Goal: Task Accomplishment & Management: Complete application form

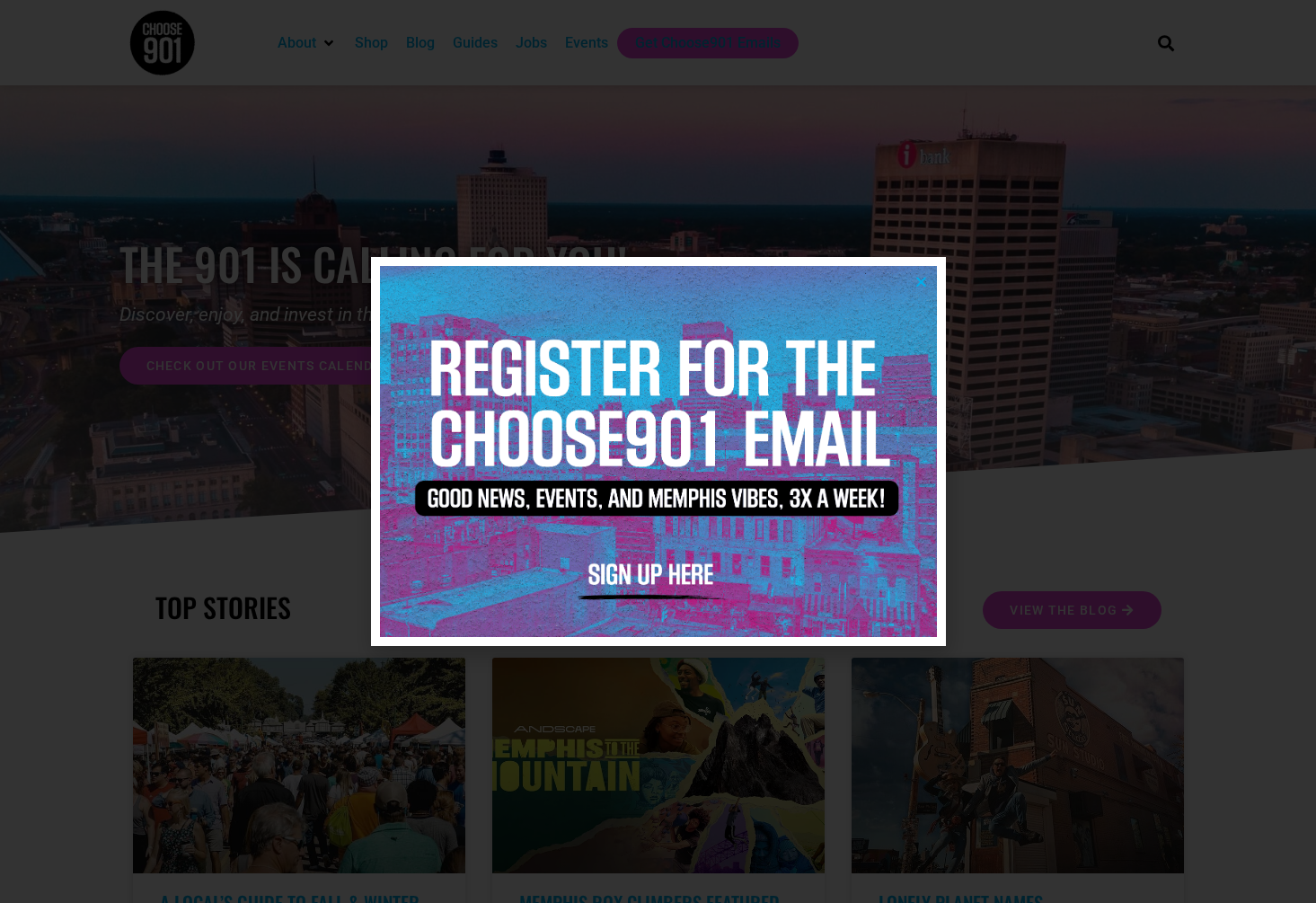
click at [583, 285] on icon "Close" at bounding box center [922, 282] width 14 height 14
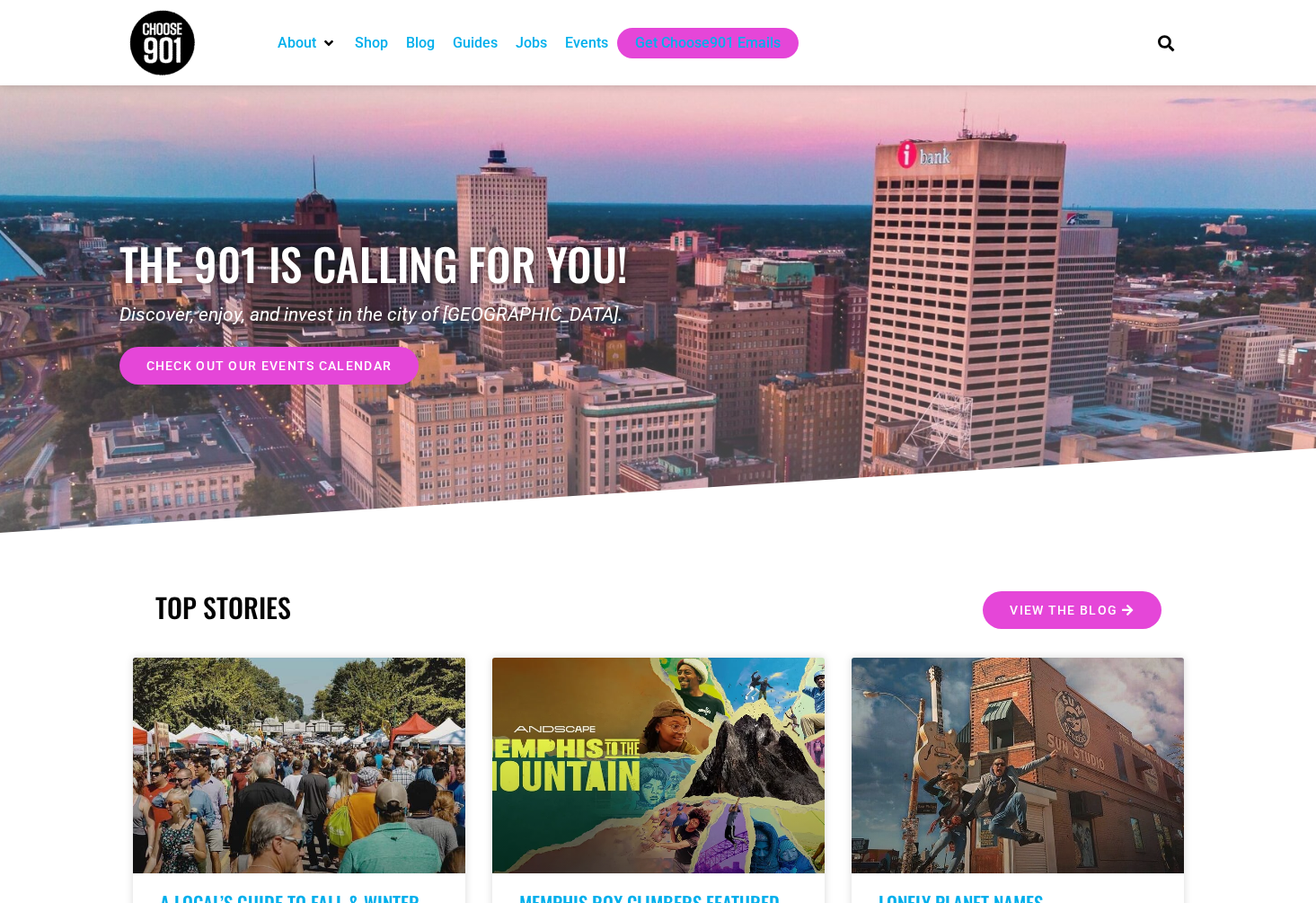
click at [583, 45] on div "Events" at bounding box center [586, 43] width 43 height 22
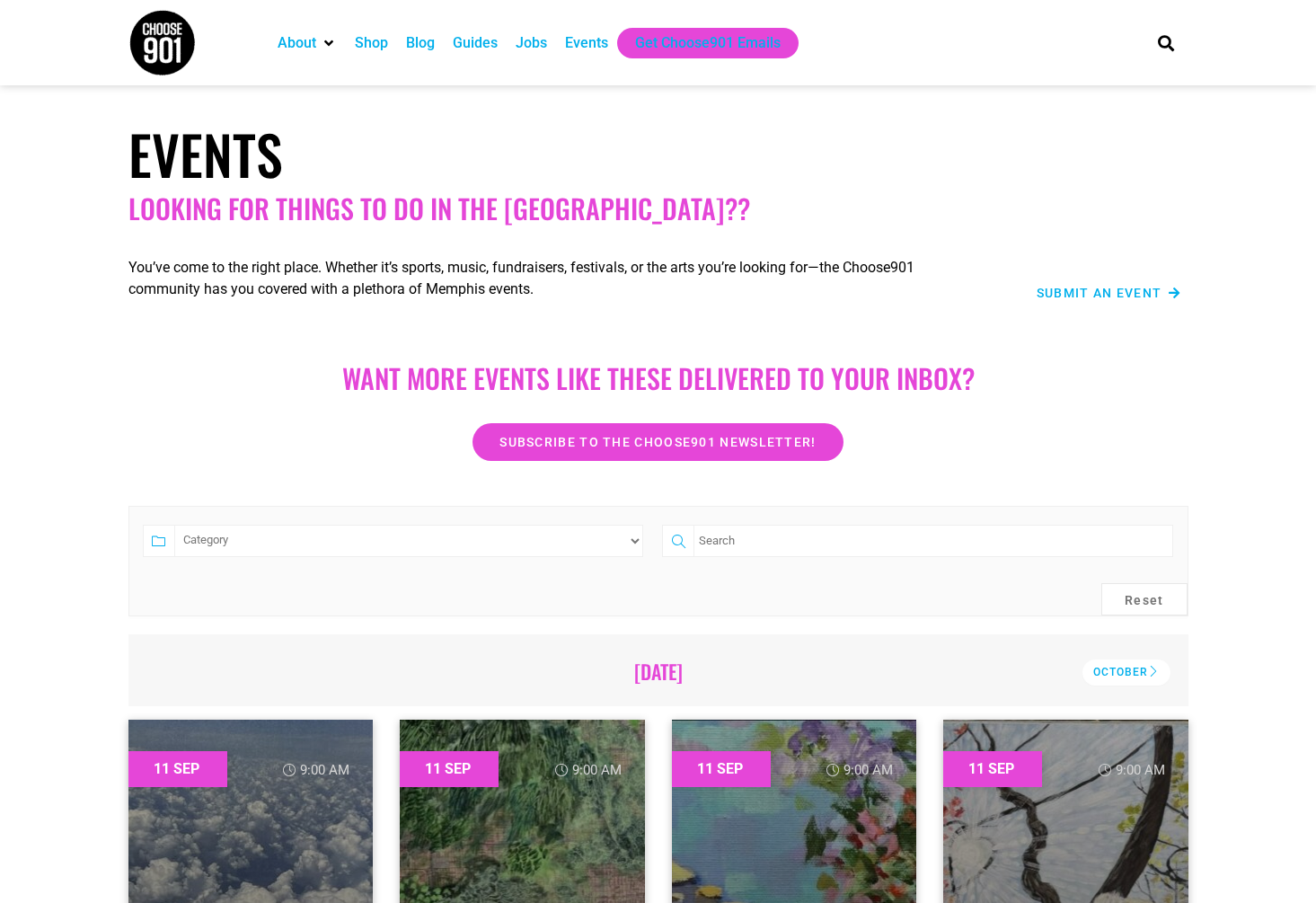
click at [1065, 295] on span "Submit an Event" at bounding box center [1100, 293] width 126 height 13
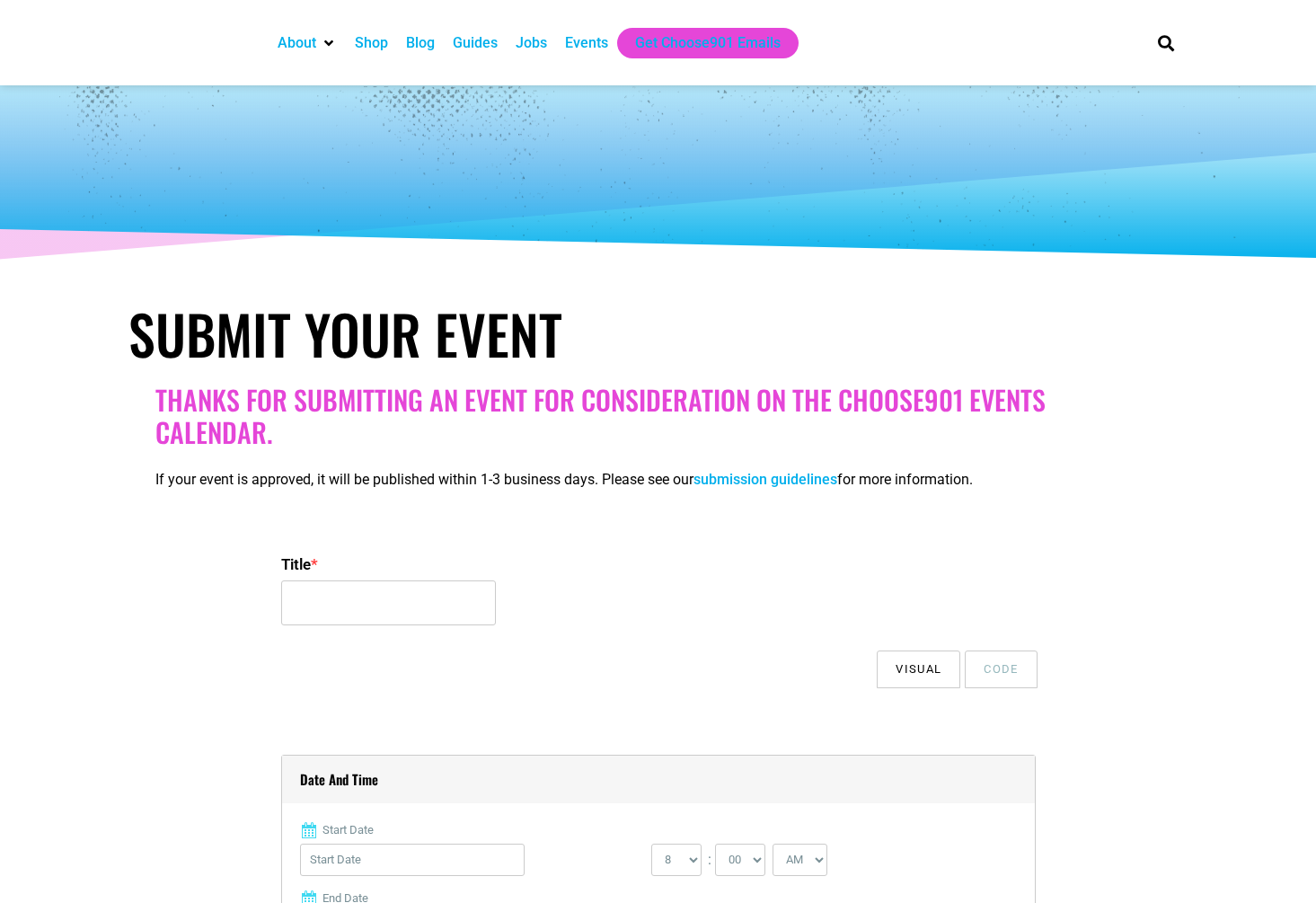
select select
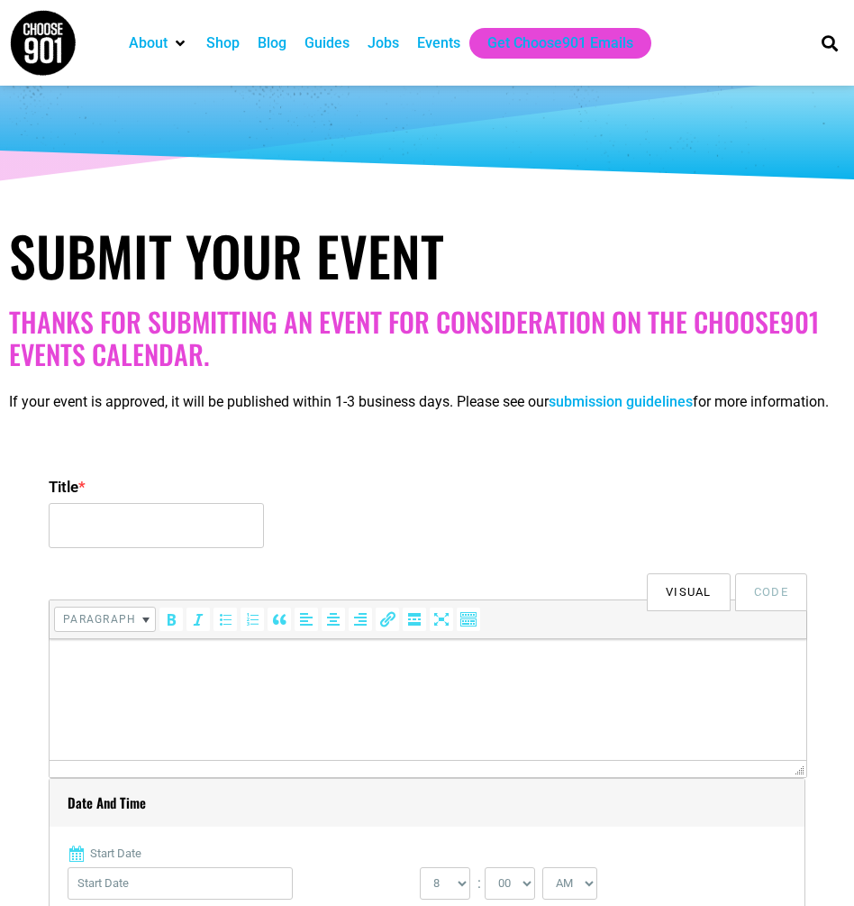
scroll to position [80, 0]
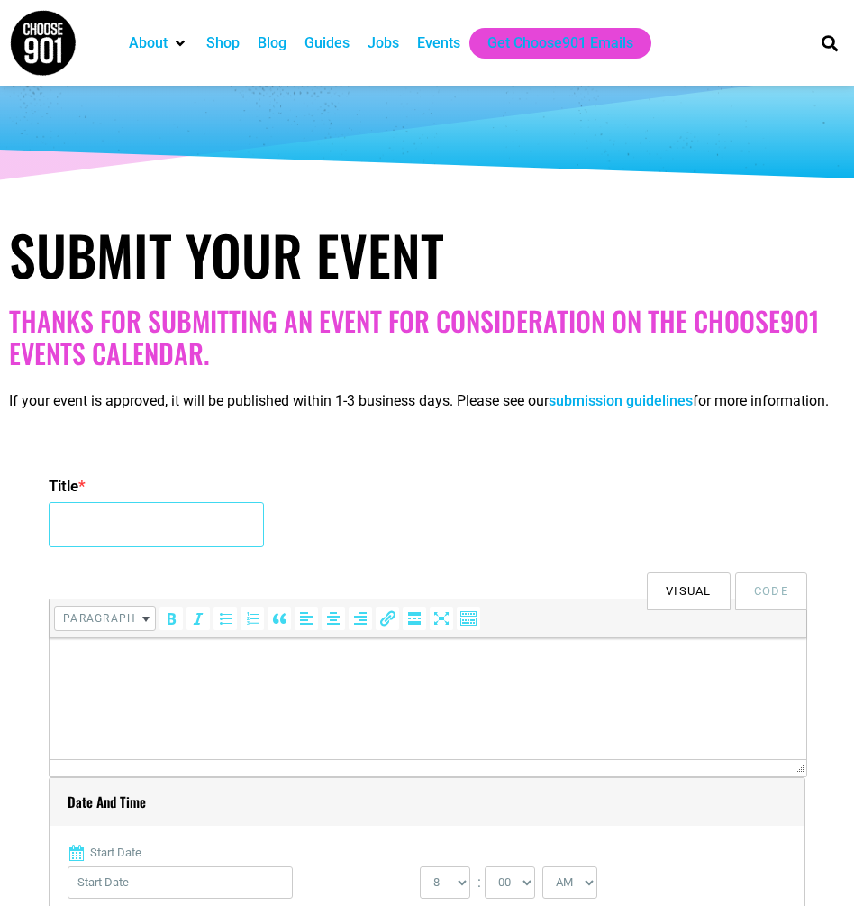
click at [96, 547] on input "Title *" at bounding box center [156, 524] width 215 height 45
paste input "Like Really Creative September Artist Walking Group with BitchBopz and [PERSON_…"
type input "Like Really Creative September Artist Walking Group with BitchBopz and [PERSON_…"
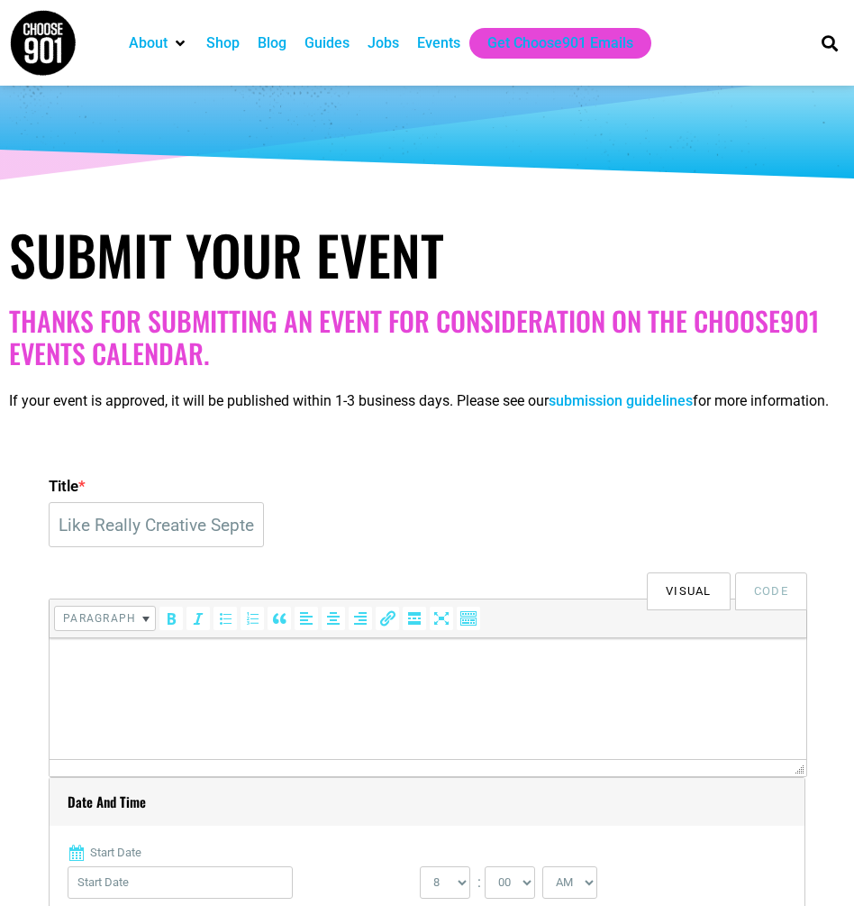
click at [93, 662] on p at bounding box center [428, 664] width 739 height 22
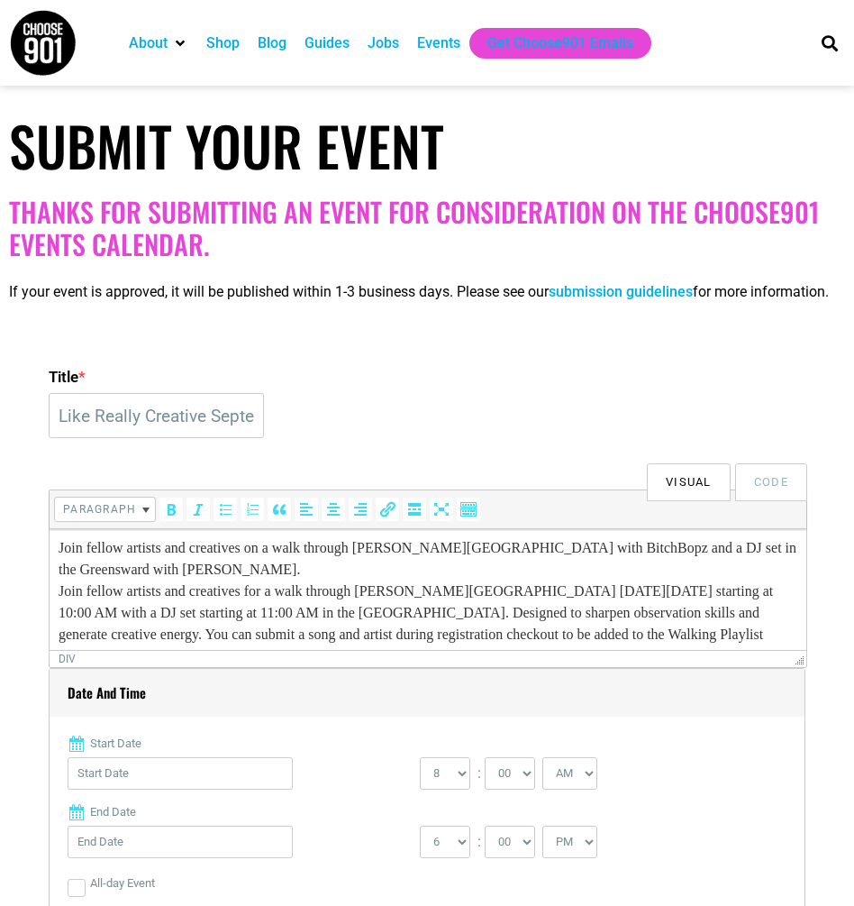
scroll to position [197, 0]
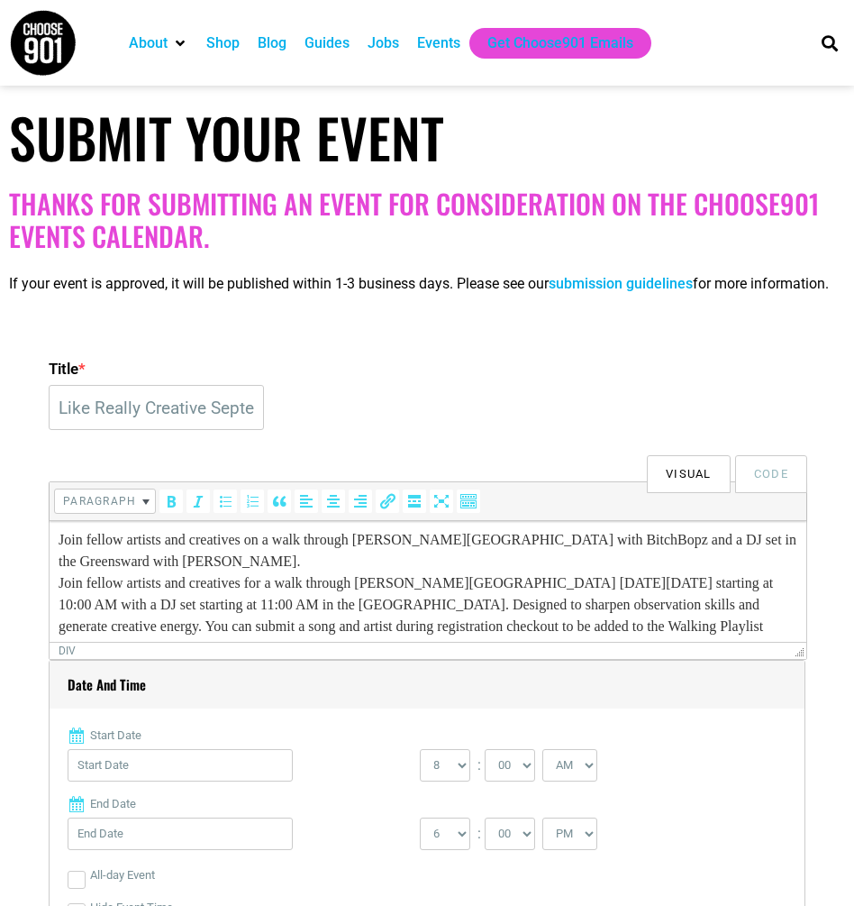
click at [298, 573] on div "Join fellow artists and creatives for a walk through Overton Park on Saturday, …" at bounding box center [428, 615] width 739 height 87
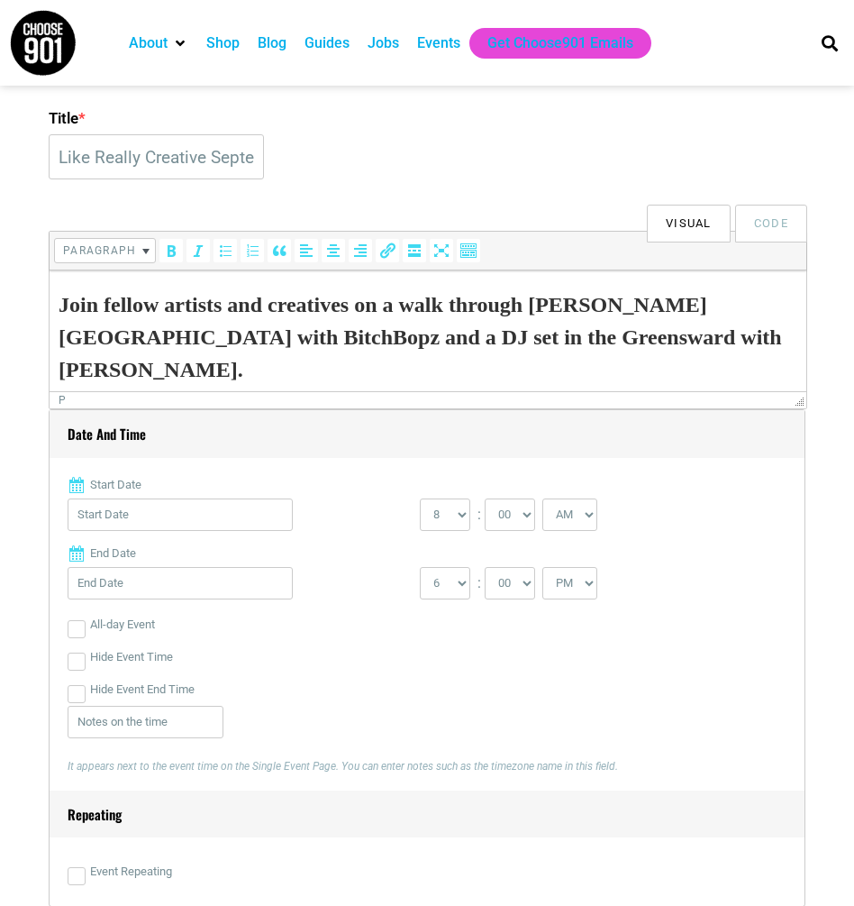
scroll to position [483, 0]
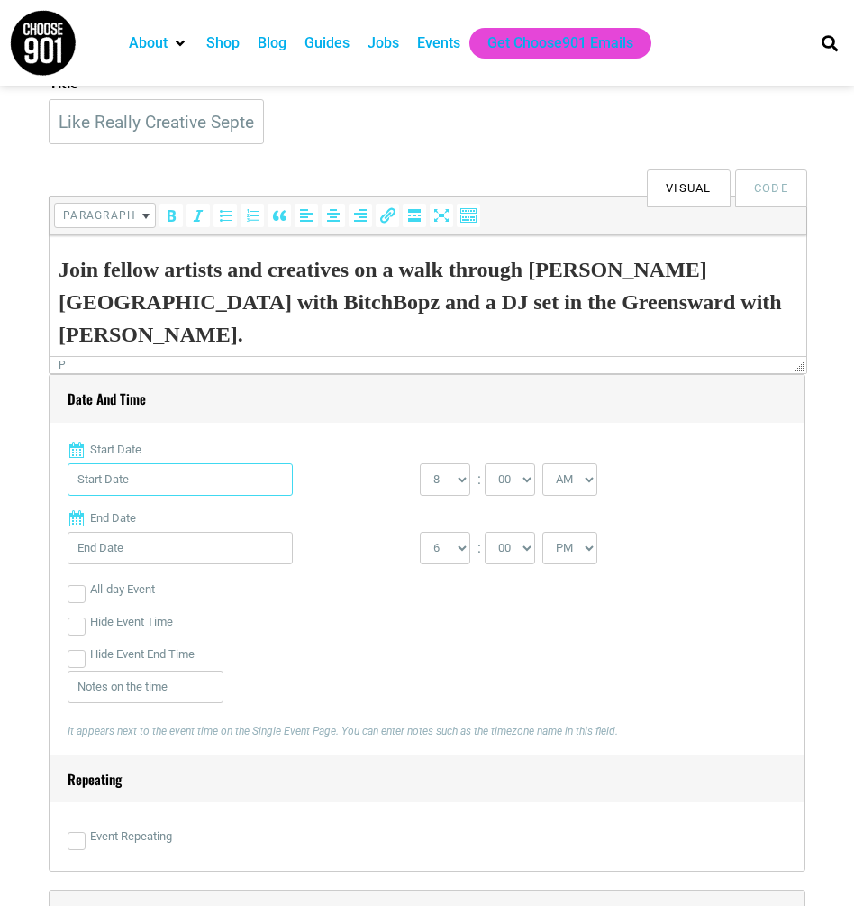
click at [142, 496] on input "Start Date" at bounding box center [180, 479] width 225 height 32
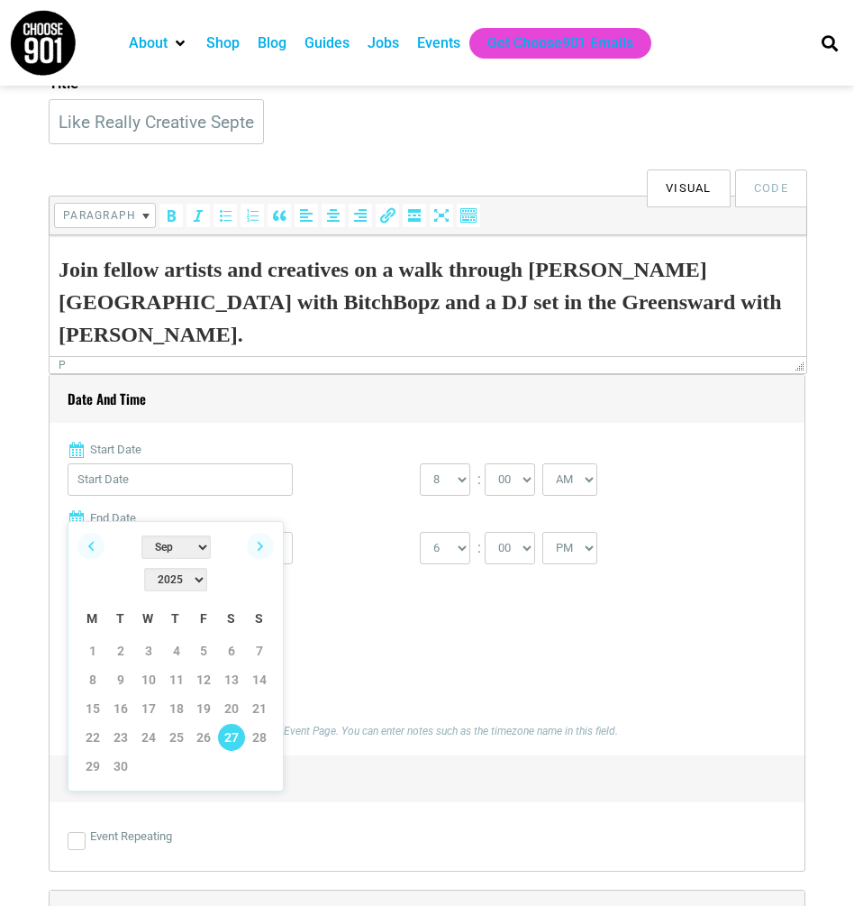
click at [235, 724] on link "27" at bounding box center [231, 737] width 27 height 27
type input "09/27/2025"
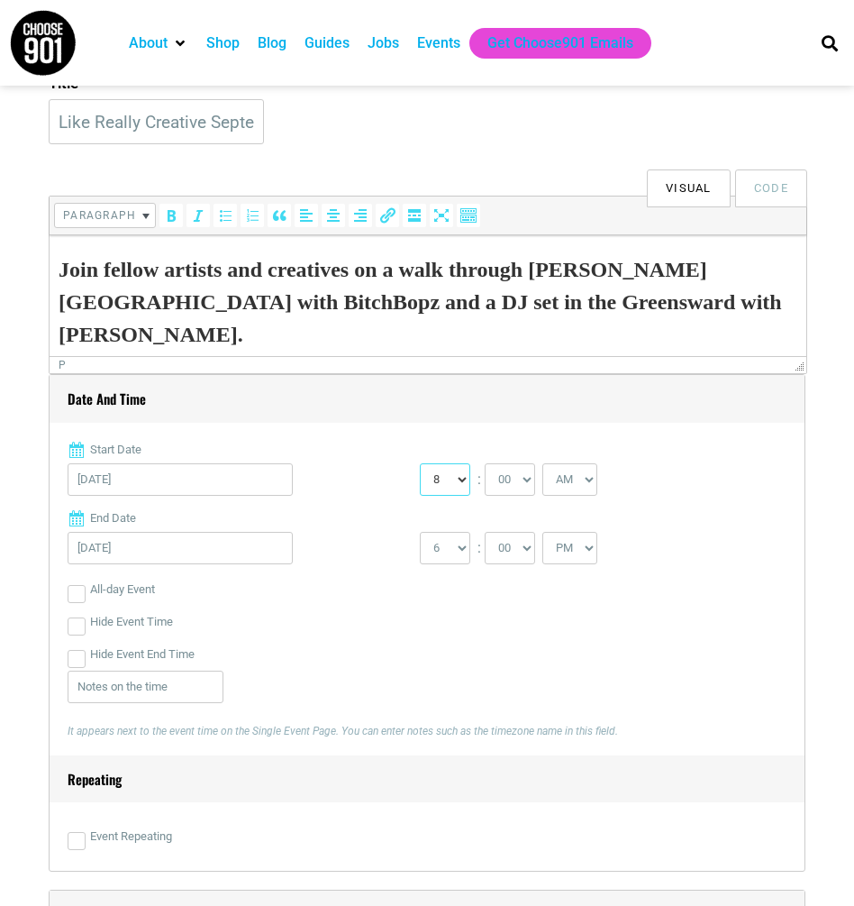
click at [453, 496] on select "0 1 2 3 4 5 6 7 8 9 10 11 12" at bounding box center [445, 479] width 50 height 32
select select "10"
click at [420, 484] on select "0 1 2 3 4 5 6 7 8 9 10 11 12" at bounding box center [445, 479] width 50 height 32
click at [453, 564] on select "1 2 3 4 5 6 7 8 9 10 11 12" at bounding box center [445, 548] width 50 height 32
select select "12"
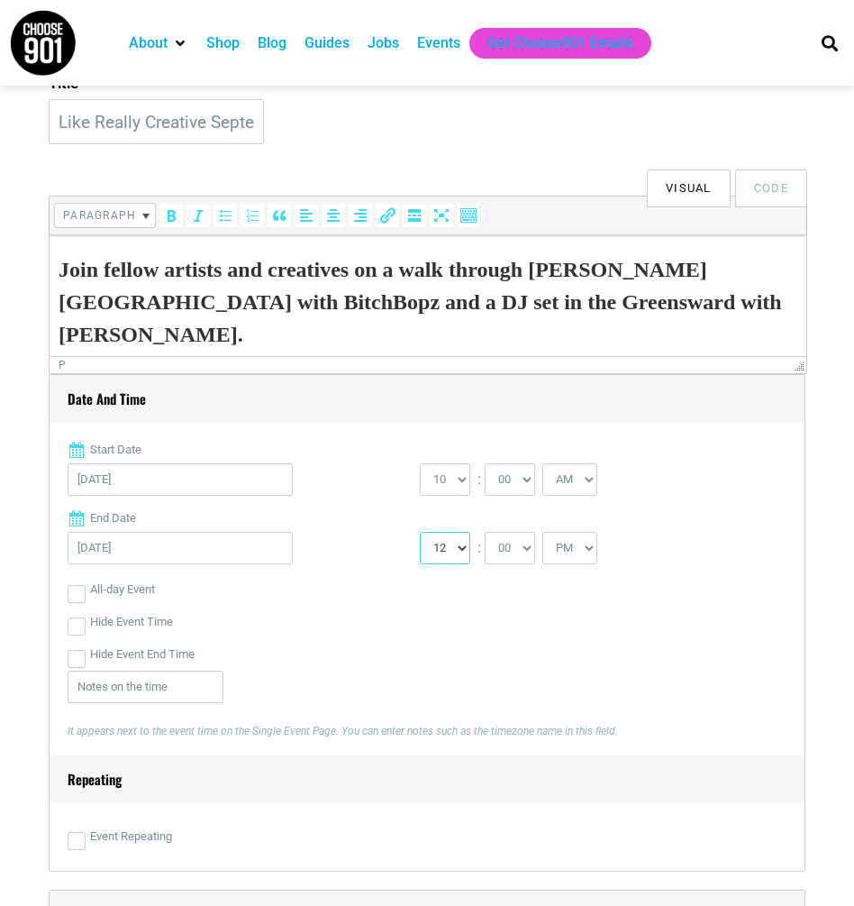
click at [420, 552] on select "1 2 3 4 5 6 7 8 9 10 11 12" at bounding box center [445, 548] width 50 height 32
click at [519, 638] on div "Hide Event Time" at bounding box center [427, 622] width 719 height 32
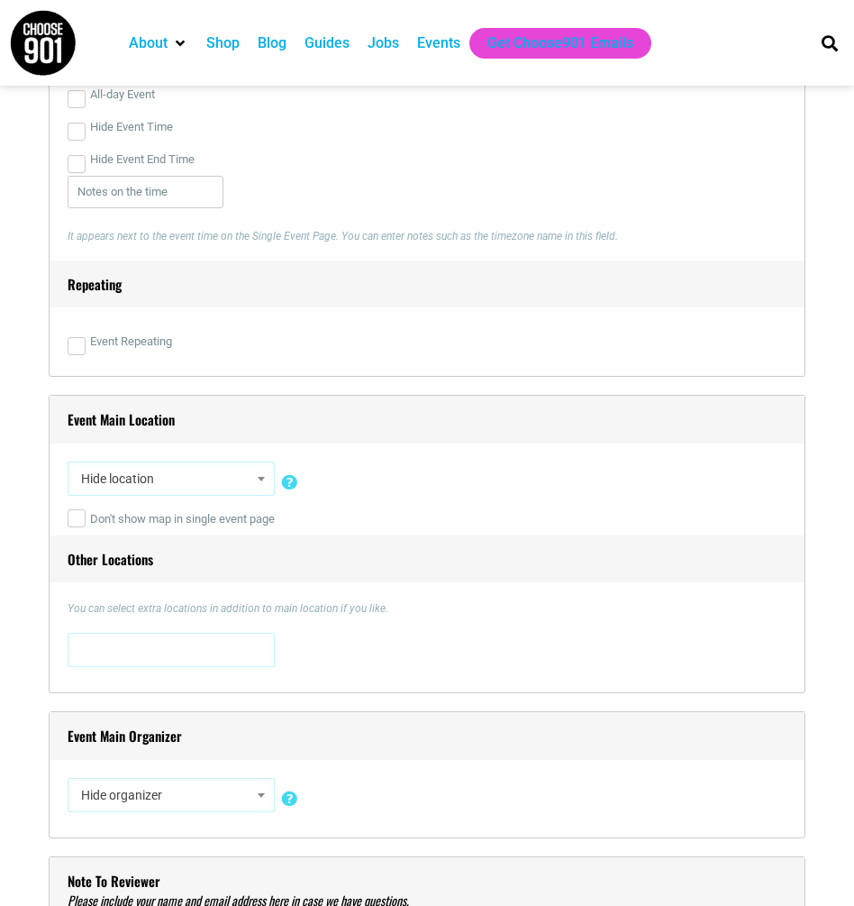
scroll to position [984, 0]
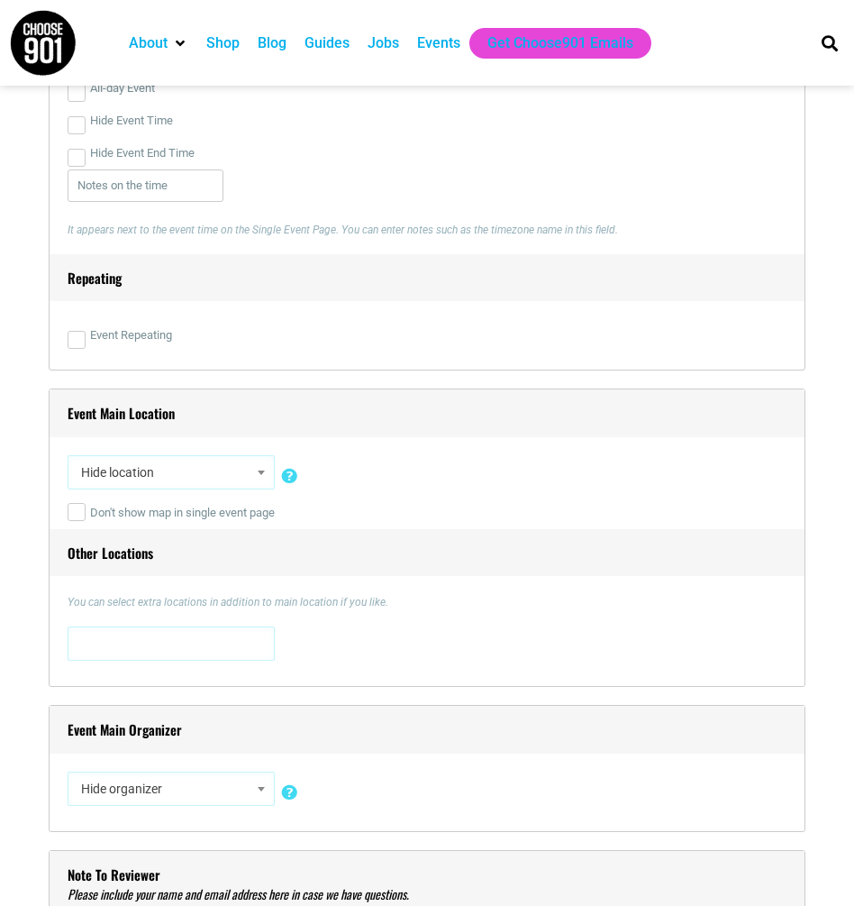
click at [186, 488] on span "Hide location" at bounding box center [171, 472] width 195 height 32
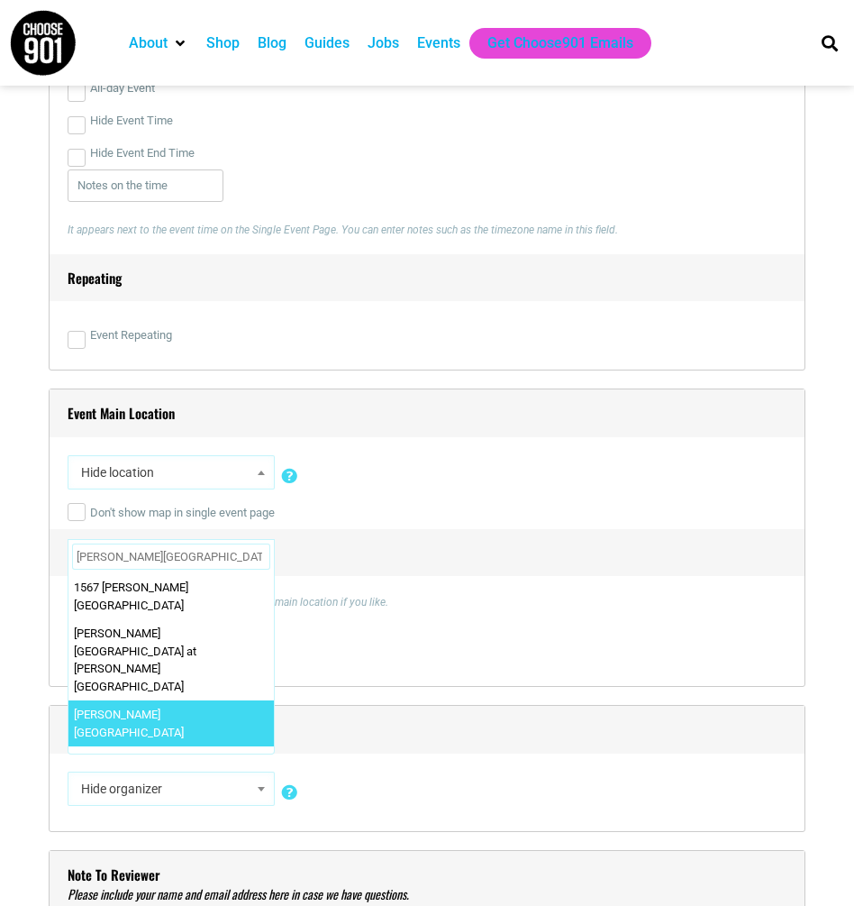
type input "[PERSON_NAME][GEOGRAPHIC_DATA]"
select select "1606"
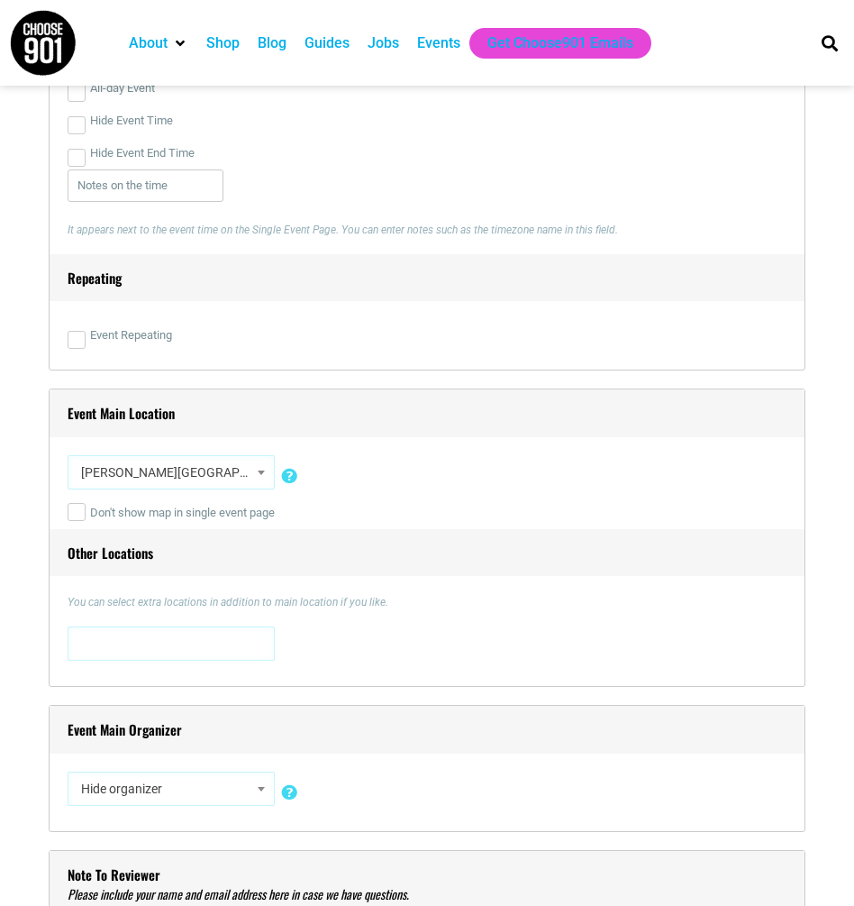
click at [439, 497] on div "Hide location Insert a new location 0 N. Main Street 0 N. Main Street , Memphis…" at bounding box center [427, 475] width 719 height 41
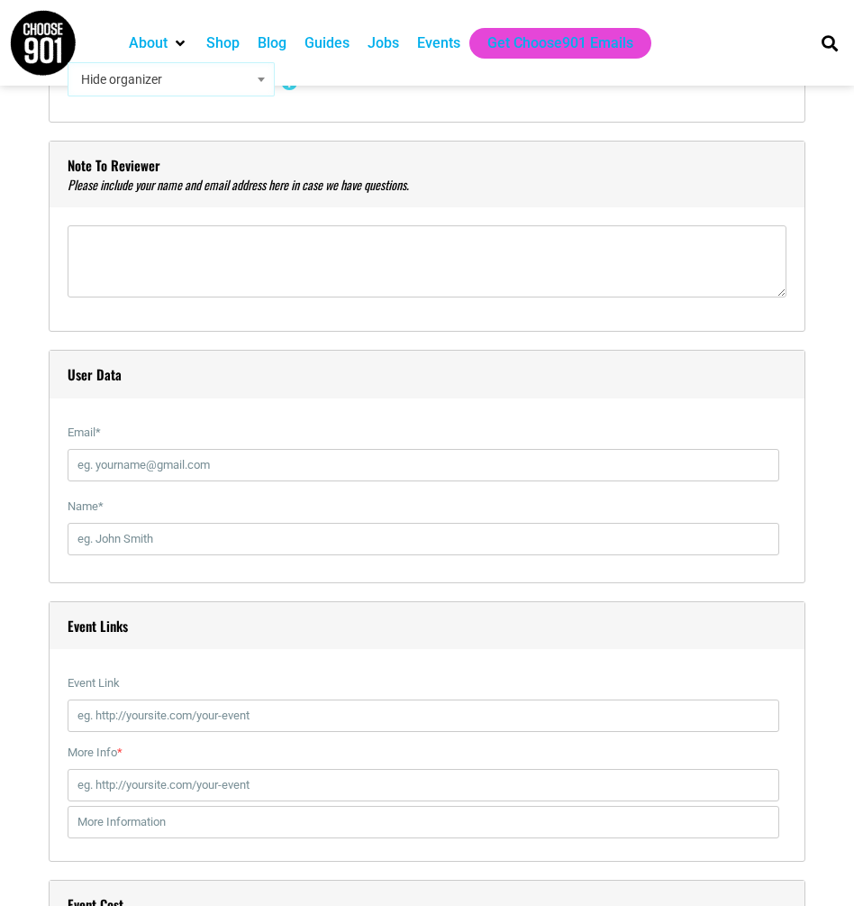
scroll to position [1703, 0]
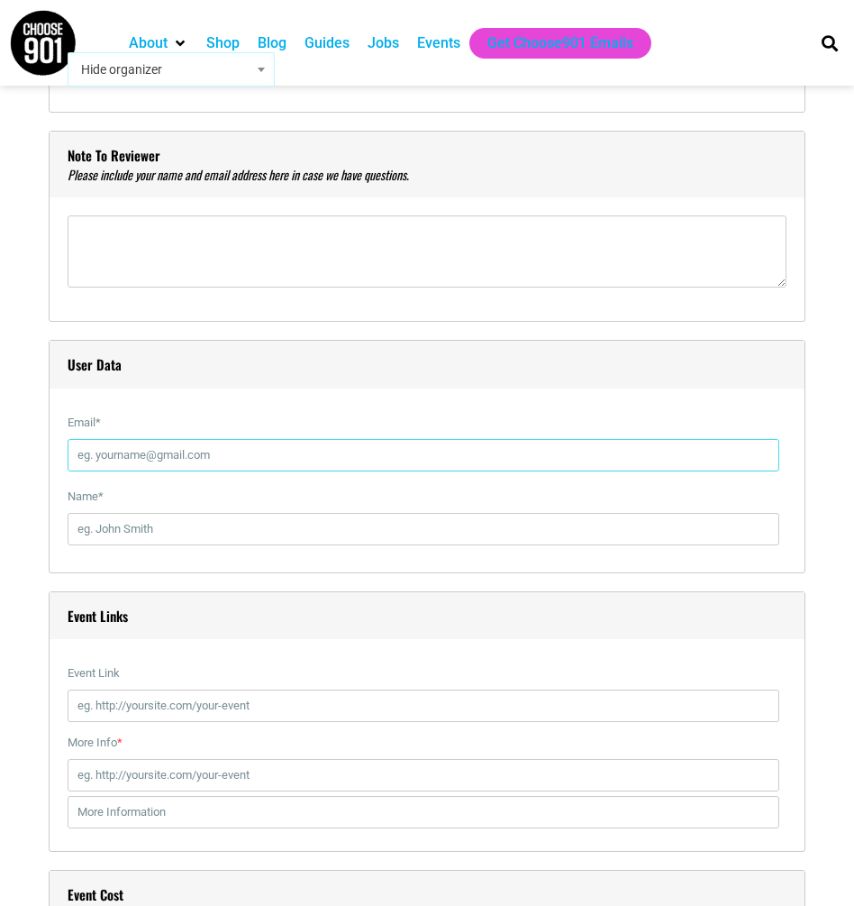
click at [227, 468] on input "Email *" at bounding box center [424, 455] width 712 height 32
type input "zack@likereallycreative.com"
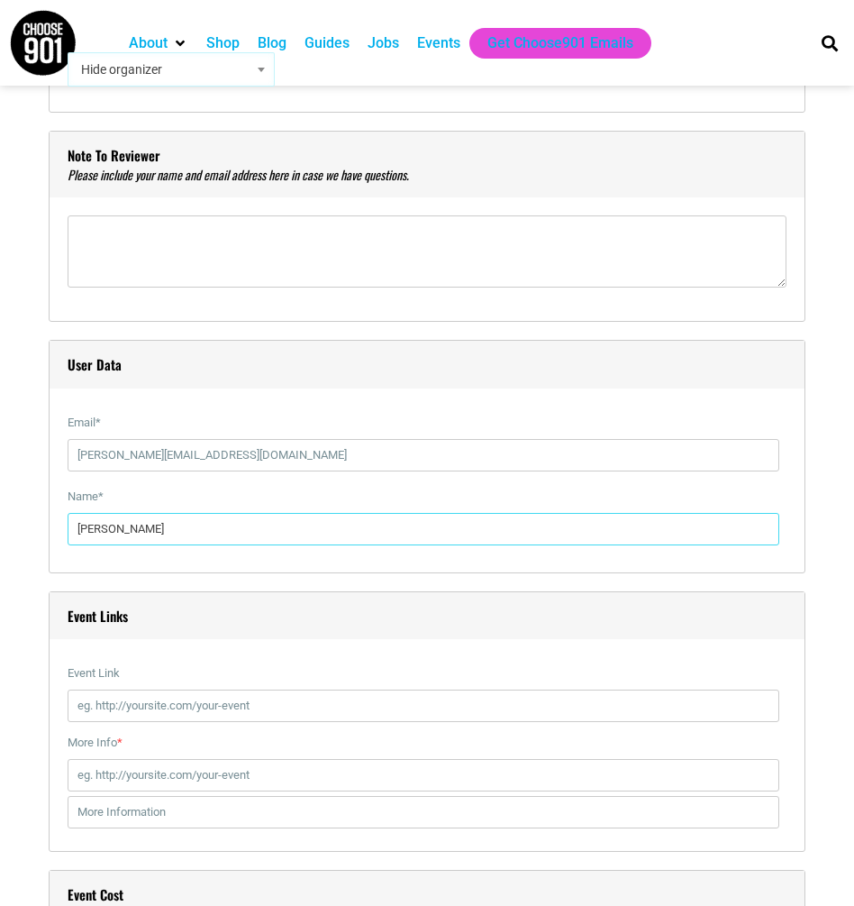
type input "Zack Orsborn"
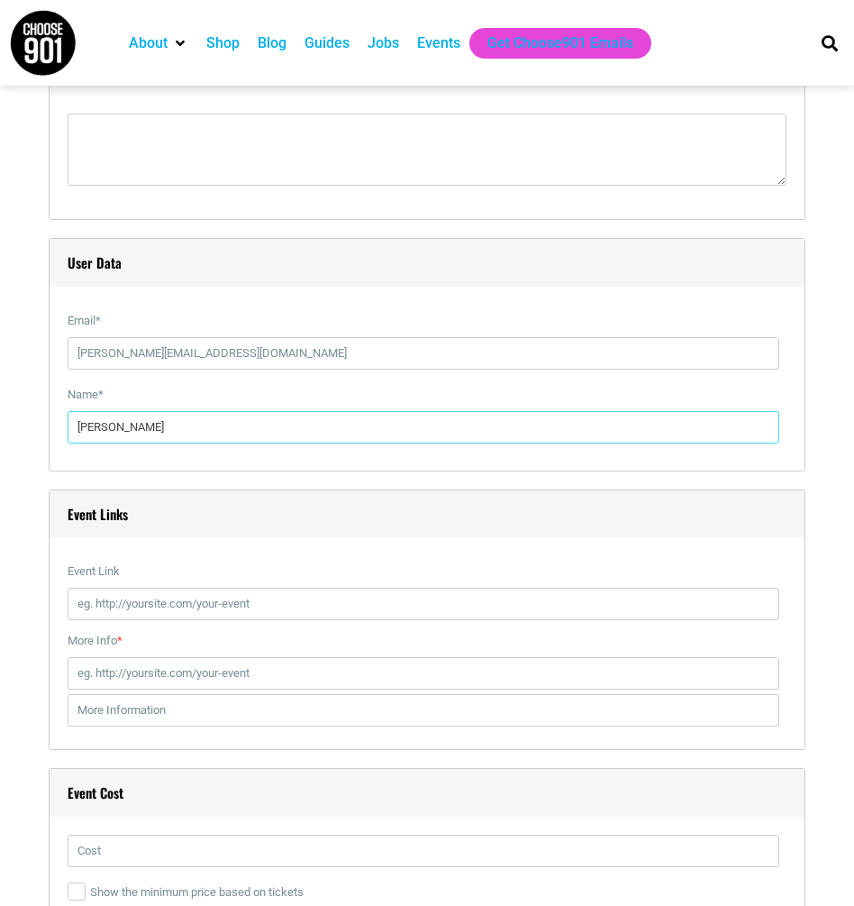
scroll to position [1831, 0]
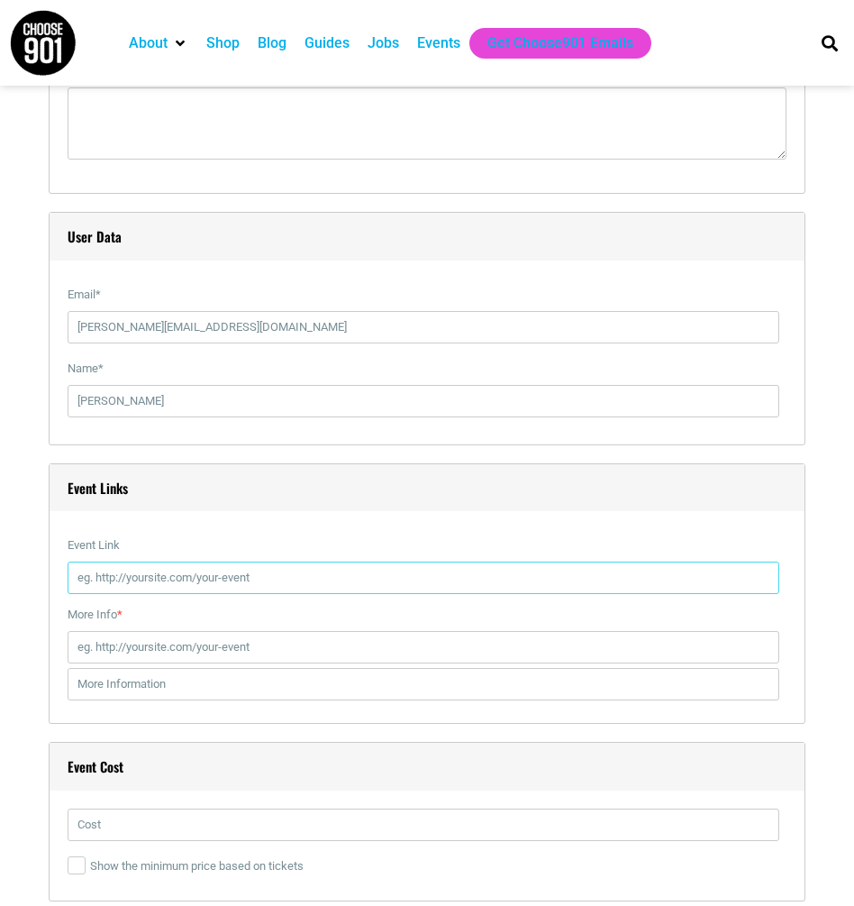
click at [187, 594] on input "Event Link" at bounding box center [424, 577] width 712 height 32
paste input "https://www.likereallycreative.com/shop/p/septwalk"
type input "https://www.likereallycreative.com/shop/p/septwalk"
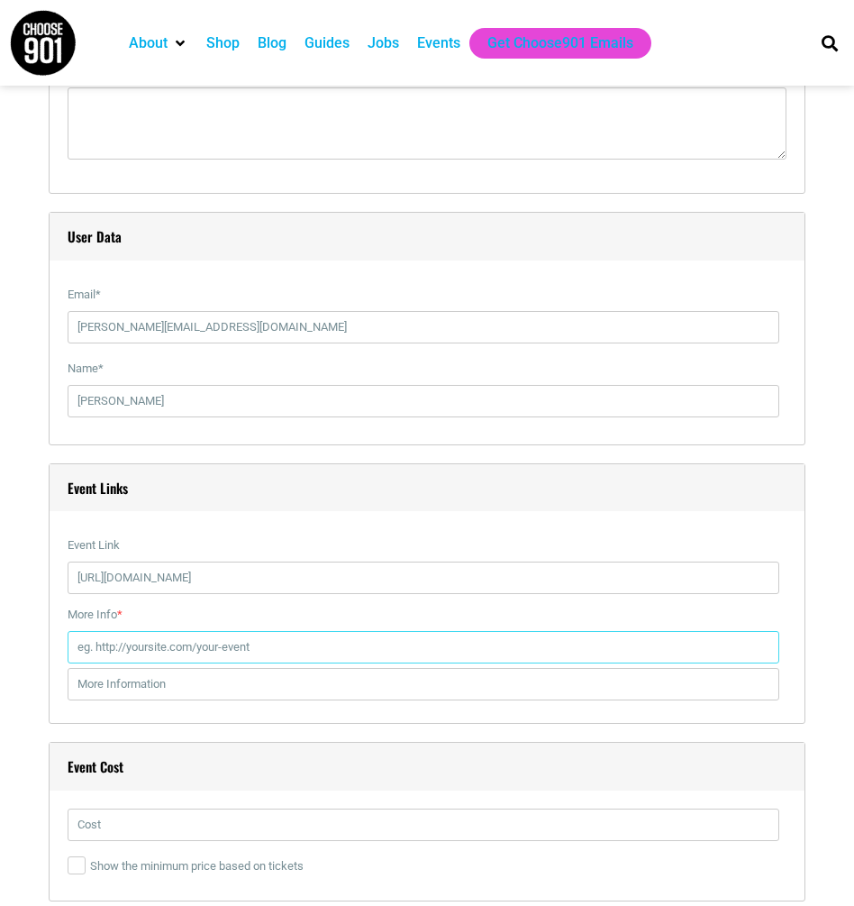
click at [333, 663] on input "More Info *" at bounding box center [424, 647] width 712 height 32
paste input "https://www.likereallycreative.com/shop/p/septwalk"
type input "https://www.likereallycreative.com/shop/p/septwalk"
click at [342, 700] on input "text" at bounding box center [424, 684] width 712 height 32
type input "More Info"
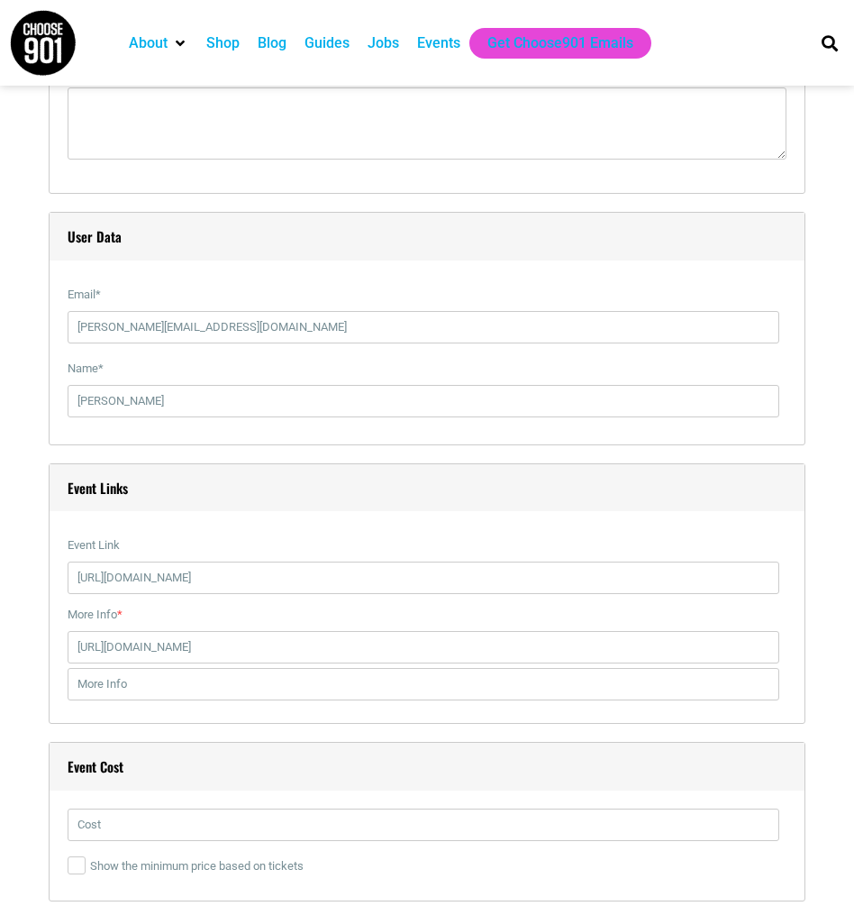
click at [525, 553] on label "Event Link" at bounding box center [424, 545] width 712 height 32
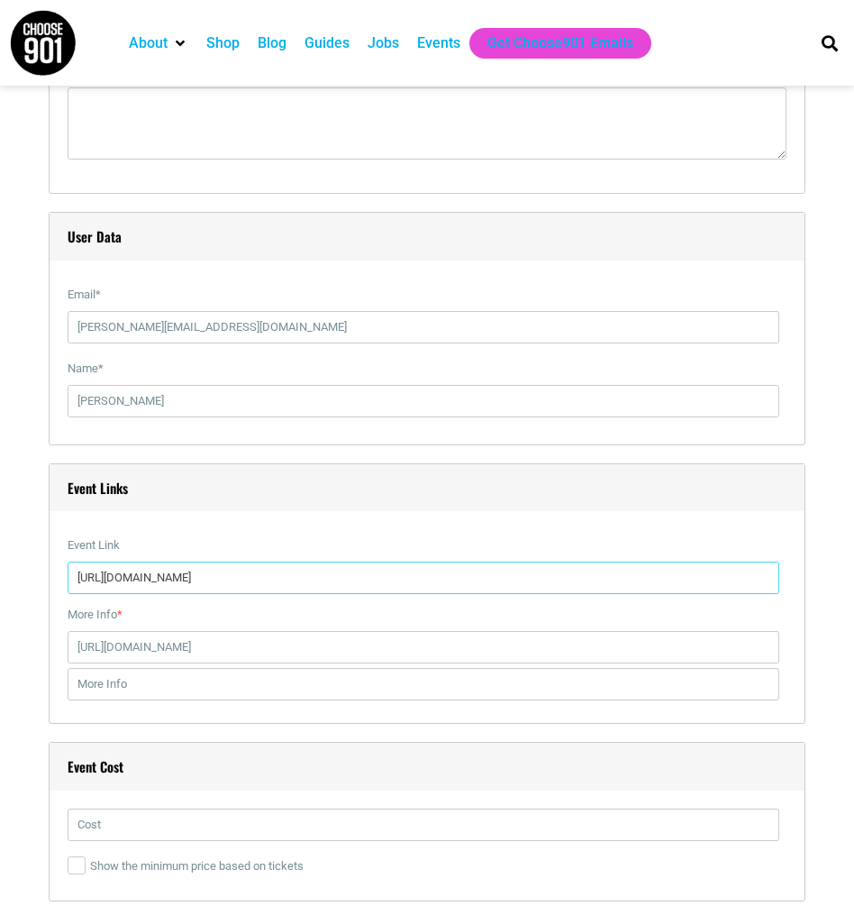
click at [525, 561] on input "https://www.likereallycreative.com/shop/p/septwalk" at bounding box center [424, 577] width 712 height 32
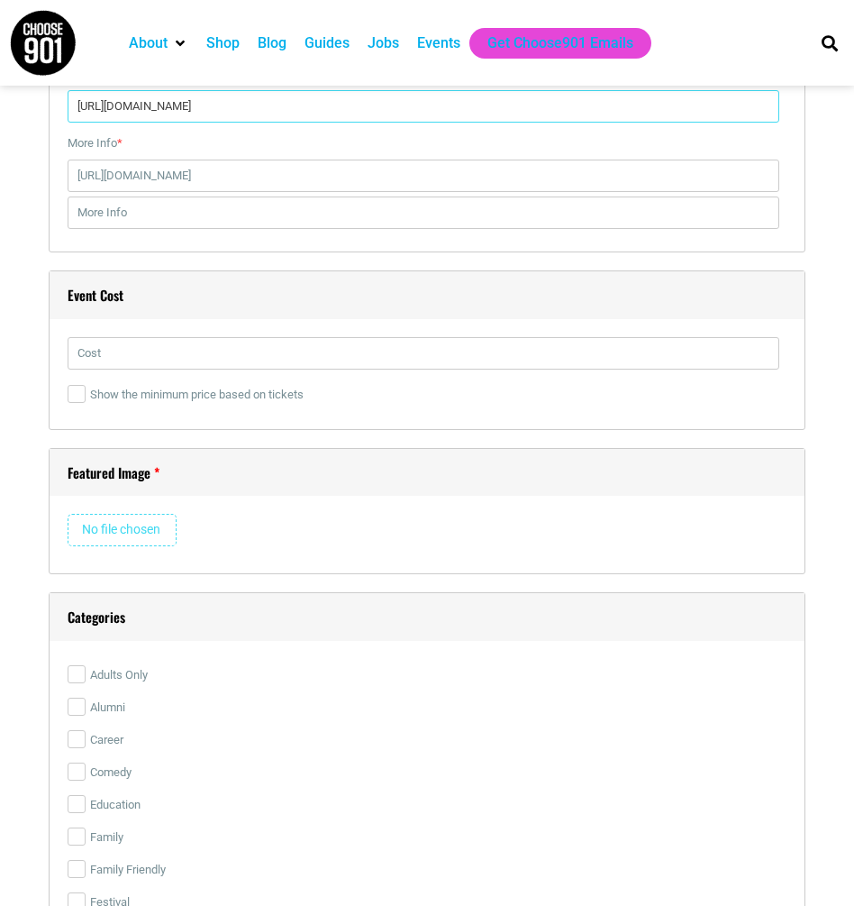
scroll to position [2386, 0]
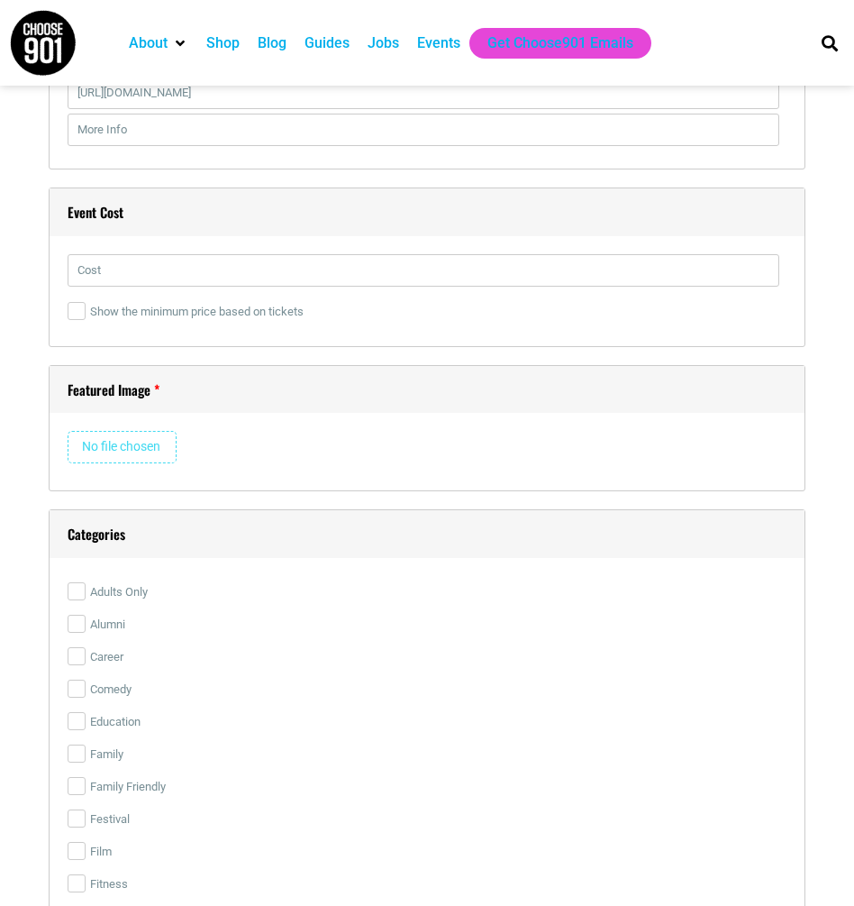
click at [125, 463] on input "file" at bounding box center [122, 447] width 109 height 32
type input "C:\fakepath\WalkKeyArt.png"
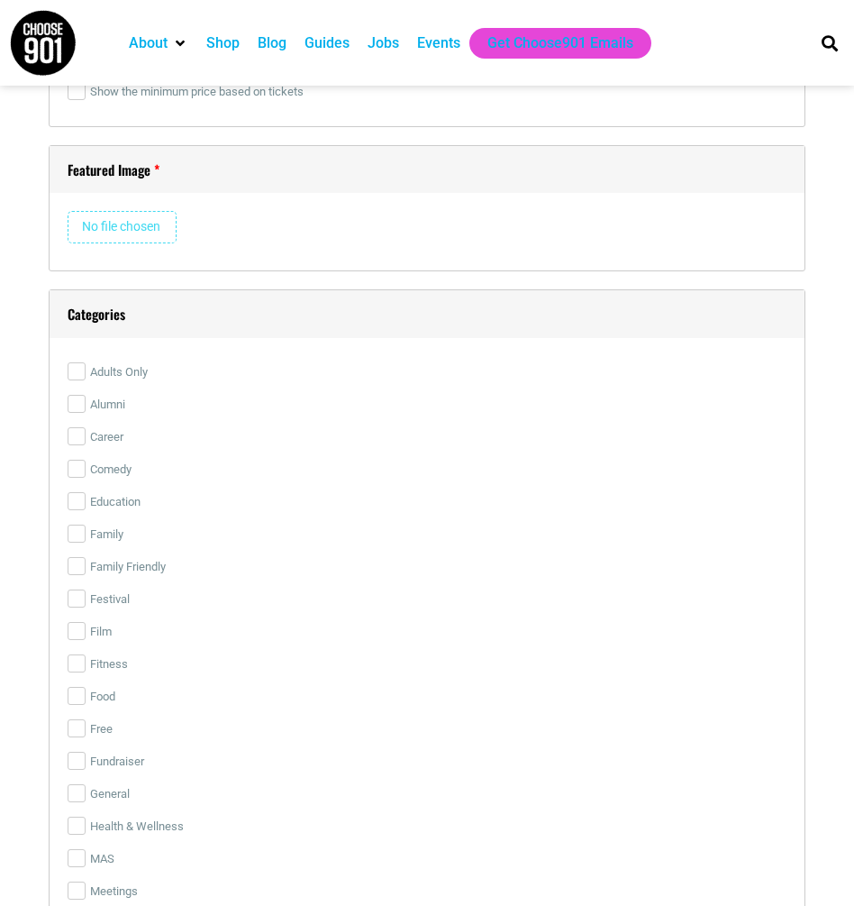
scroll to position [2619, 0]
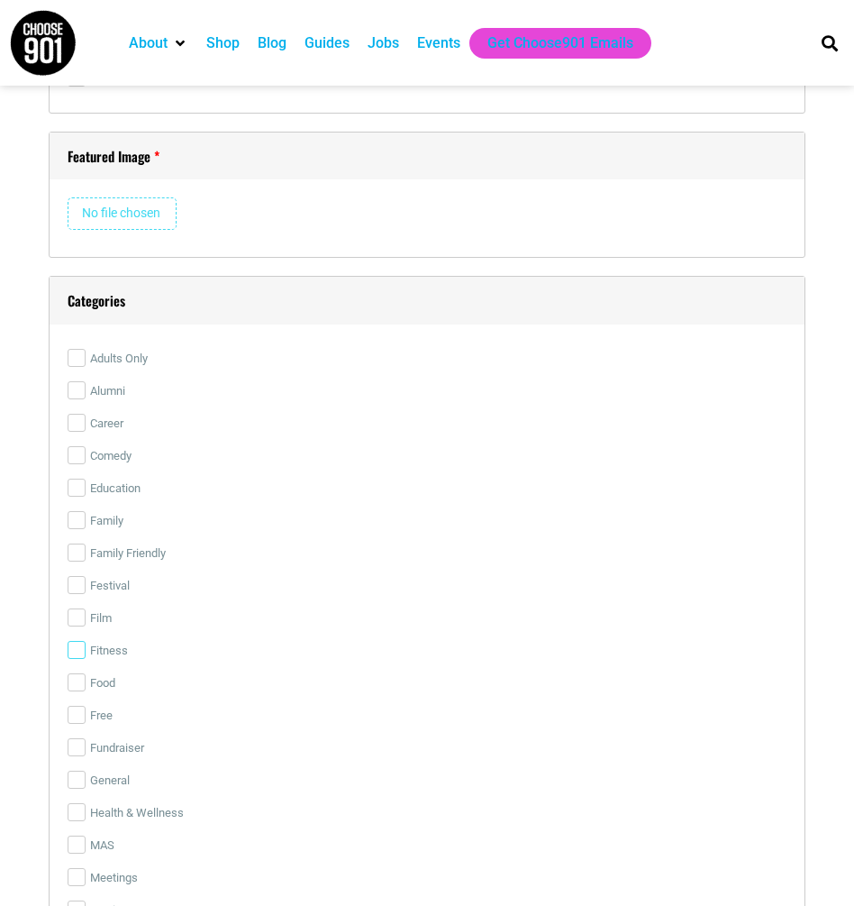
click at [73, 659] on input "Fitness" at bounding box center [77, 650] width 18 height 18
checkbox input "true"
click at [77, 724] on input "Free" at bounding box center [77, 715] width 18 height 18
checkbox input "true"
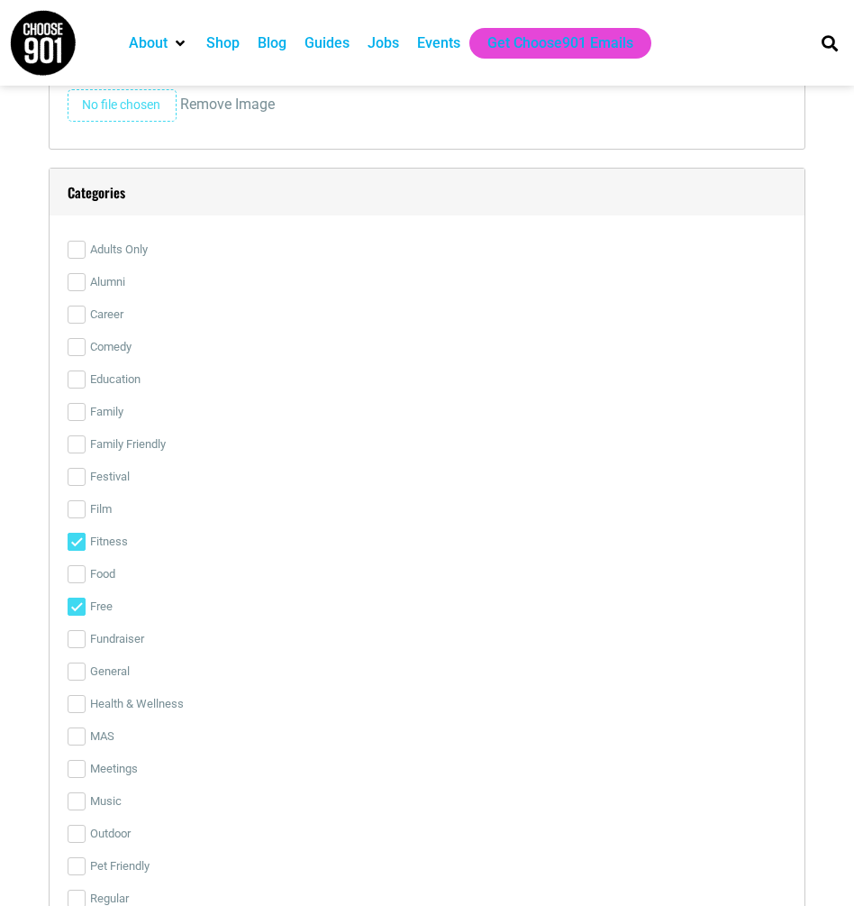
scroll to position [3640, 0]
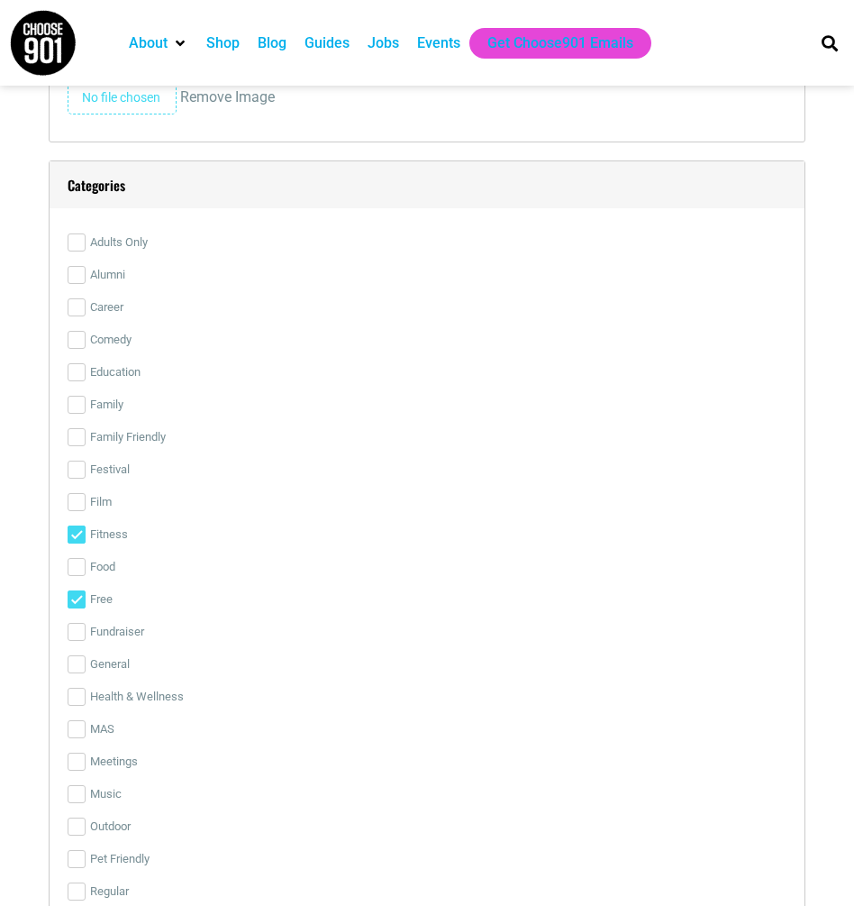
click at [77, 543] on input "Fitness" at bounding box center [77, 534] width 18 height 18
checkbox input "false"
click at [78, 706] on input "Health & Wellness" at bounding box center [77, 697] width 18 height 18
checkbox input "true"
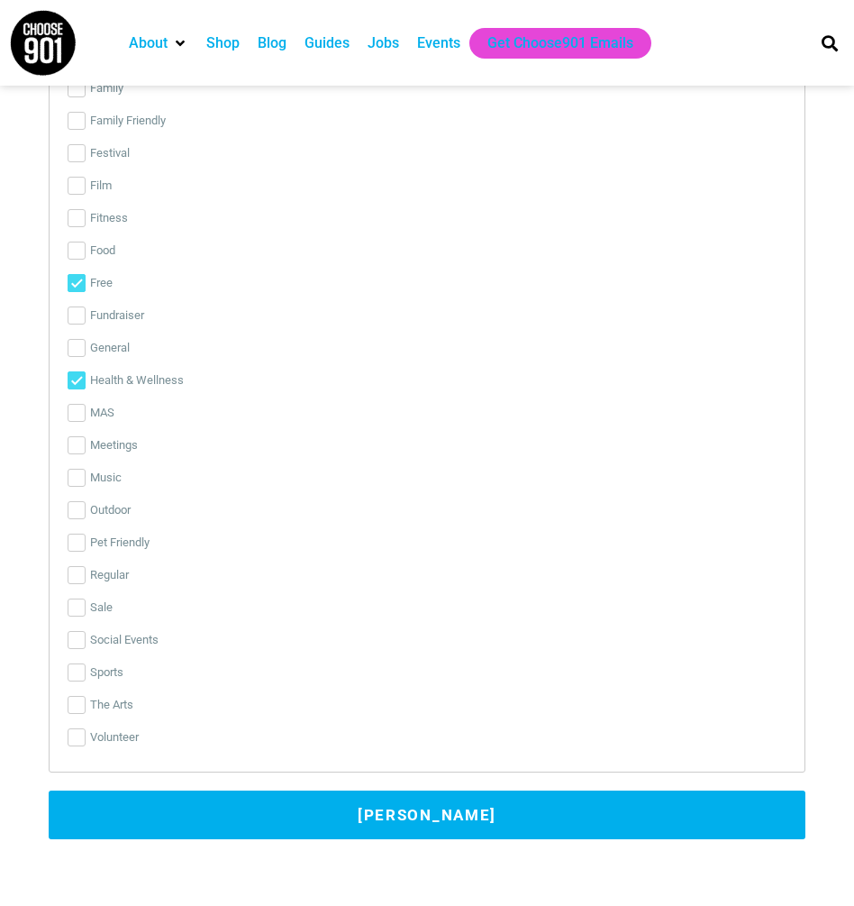
scroll to position [3959, 0]
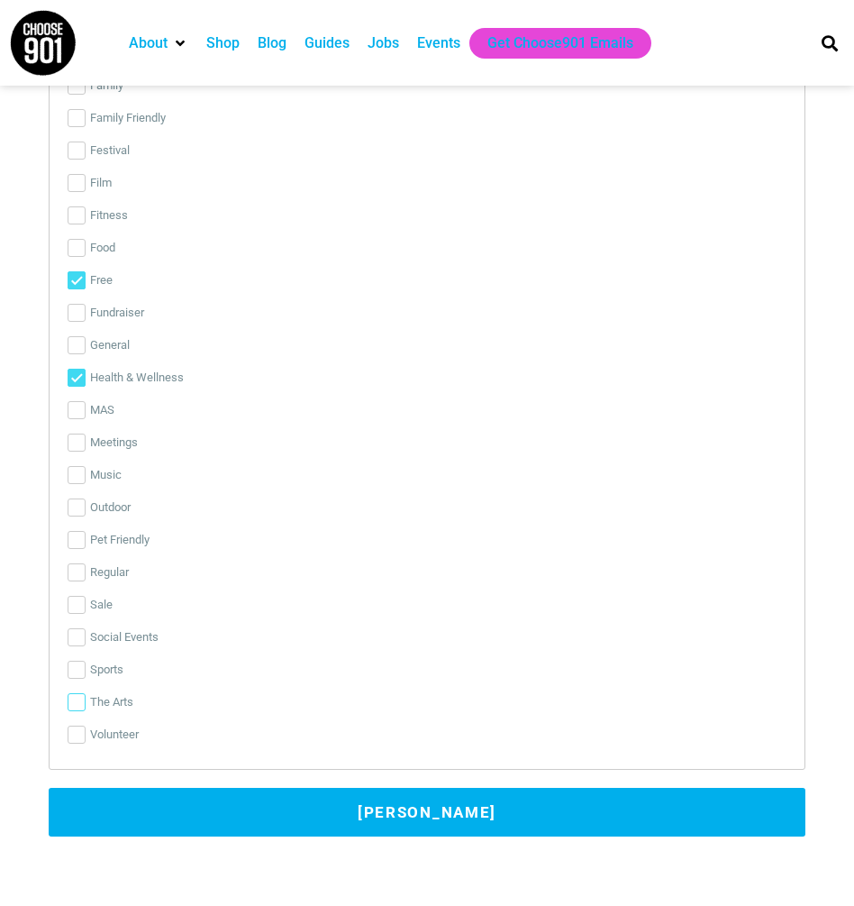
click at [71, 711] on input "The Arts" at bounding box center [77, 702] width 18 height 18
checkbox input "true"
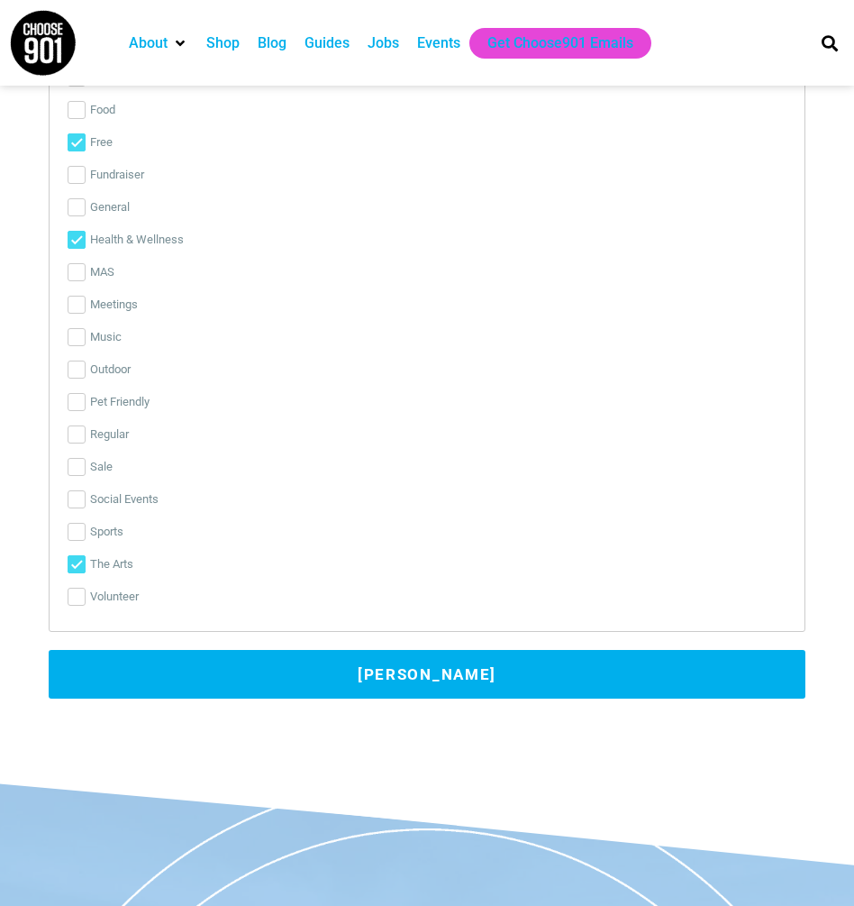
scroll to position [4559, 0]
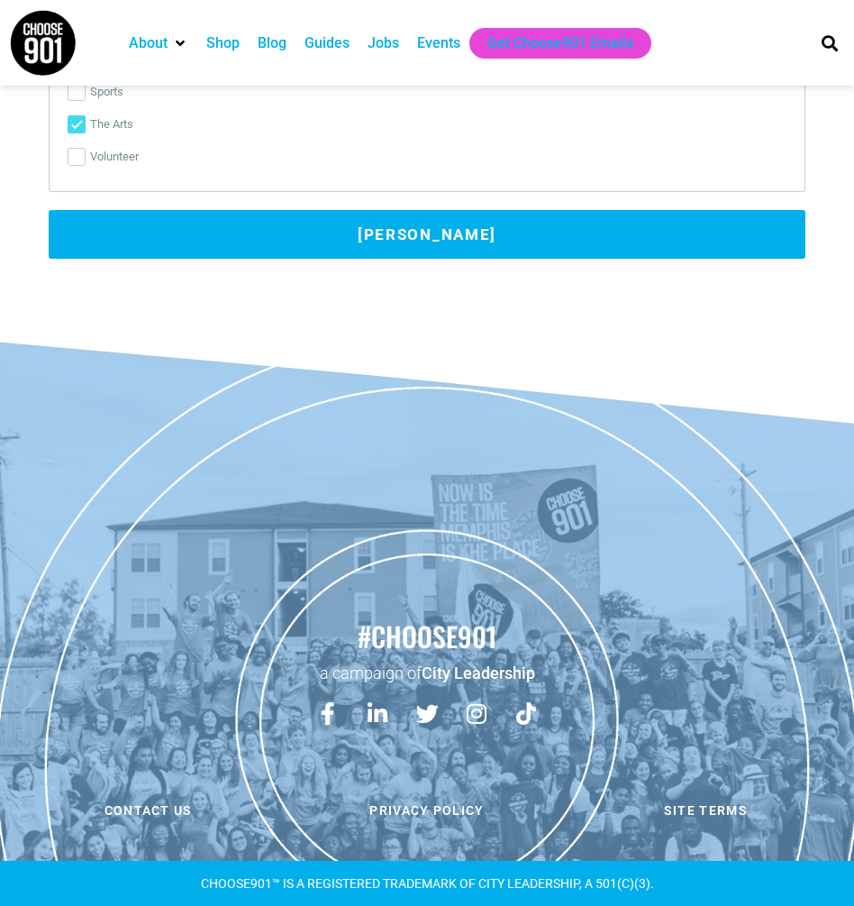
click at [360, 236] on button "Submit Event" at bounding box center [427, 234] width 757 height 49
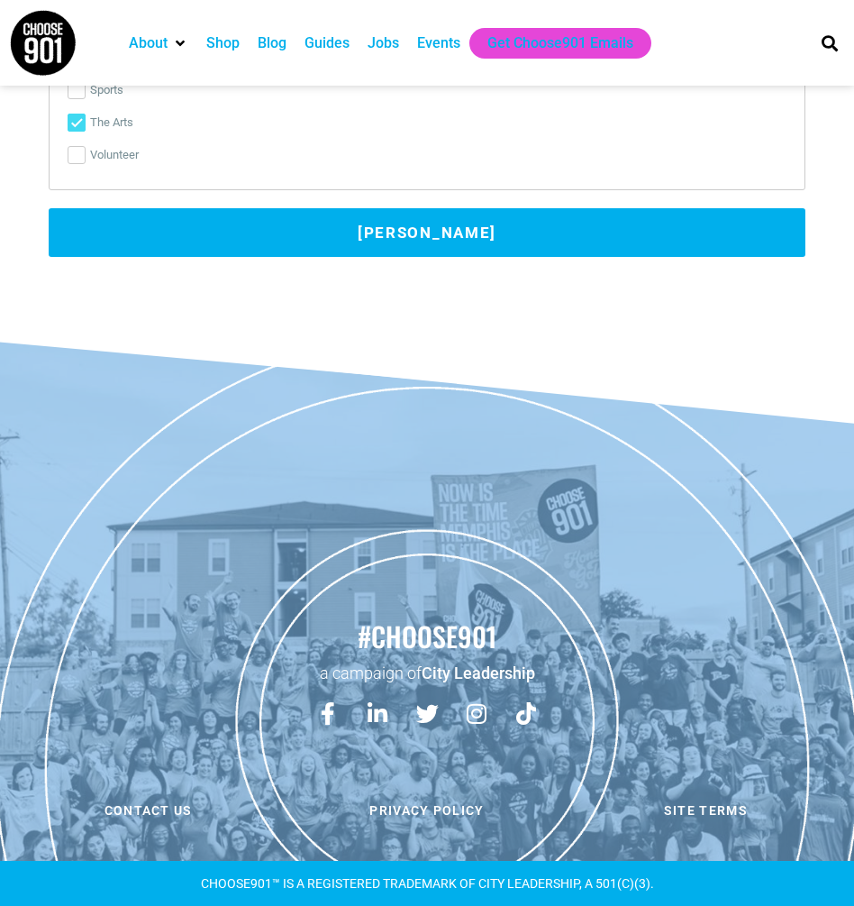
scroll to position [336, 0]
